Goal: Information Seeking & Learning: Learn about a topic

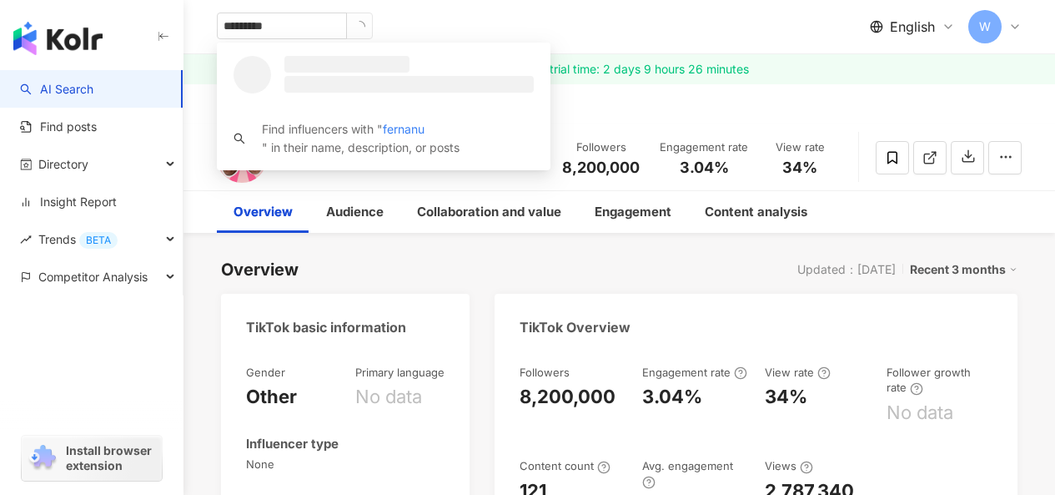
type input "**********"
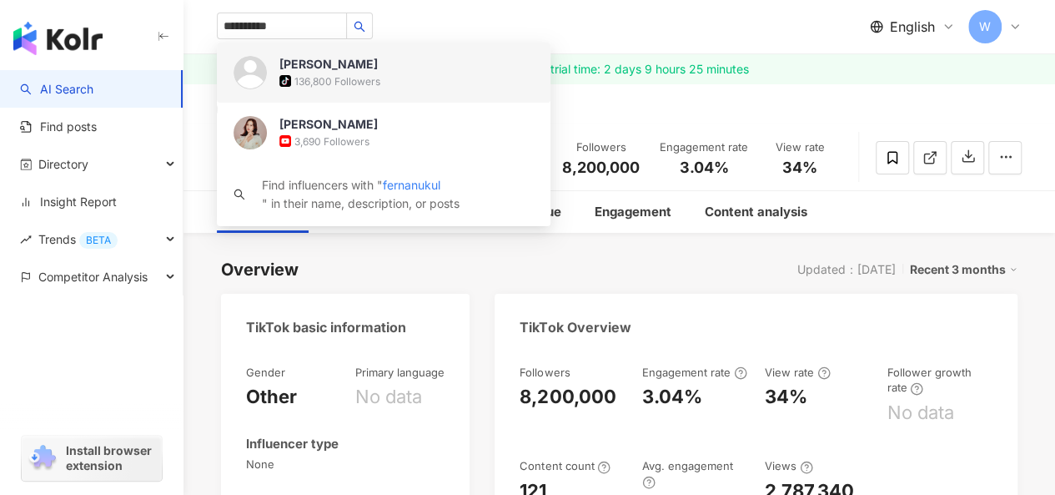
click at [334, 78] on div "136,800 Followers" at bounding box center [337, 81] width 86 height 14
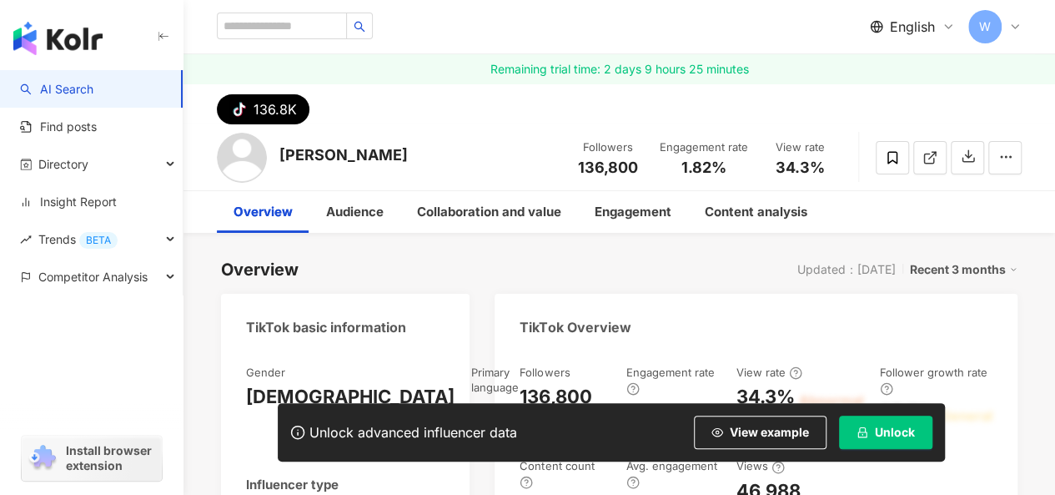
click at [877, 431] on span "Unlock" at bounding box center [895, 431] width 40 height 13
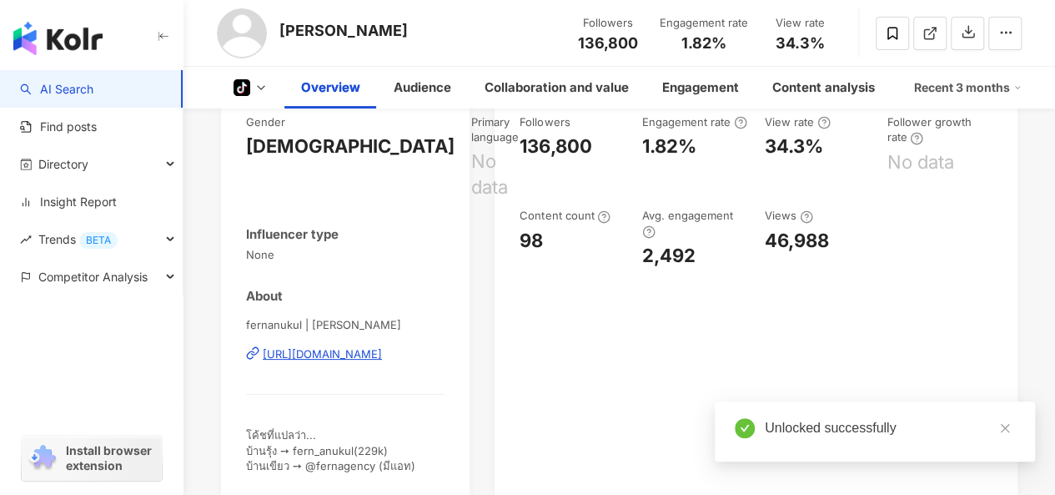
scroll to position [1001, 0]
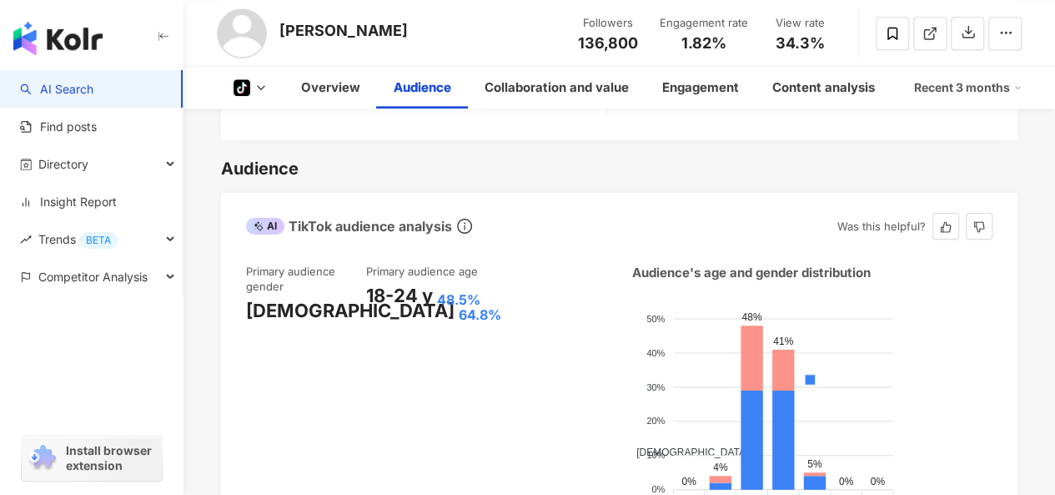
click at [333, 269] on div "Primary audience gender [DEMOGRAPHIC_DATA] 64.8% Primary audience age [DEMOGRAP…" at bounding box center [619, 401] width 796 height 308
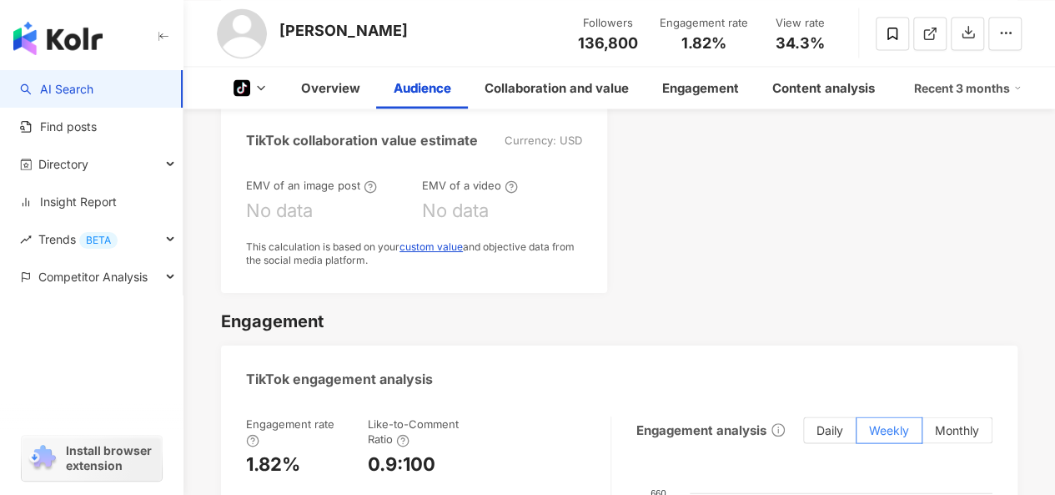
scroll to position [1084, 0]
